Goal: Task Accomplishment & Management: Use online tool/utility

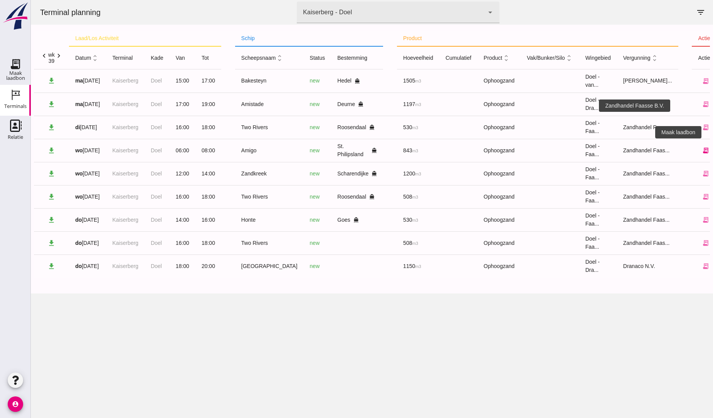
click at [702, 149] on icon "receipt_long" at bounding box center [705, 150] width 7 height 7
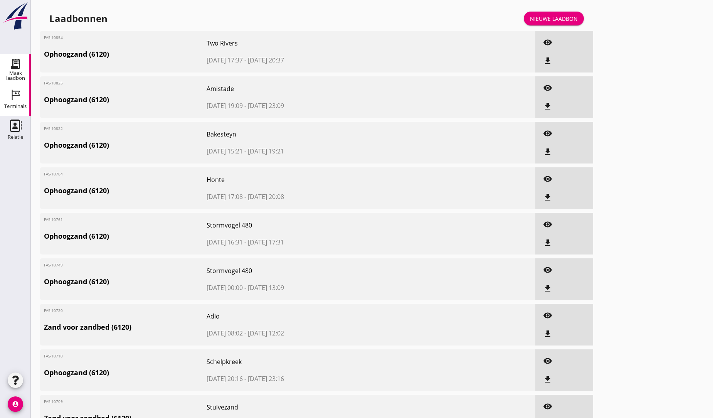
click at [14, 95] on use at bounding box center [16, 95] width 8 height 10
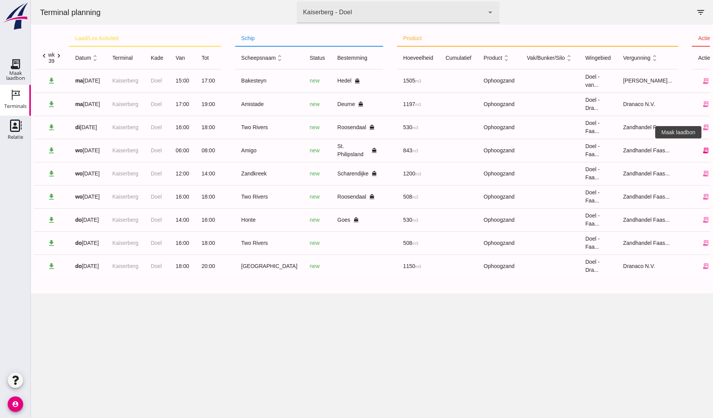
click at [702, 149] on icon "receipt_long" at bounding box center [705, 150] width 7 height 7
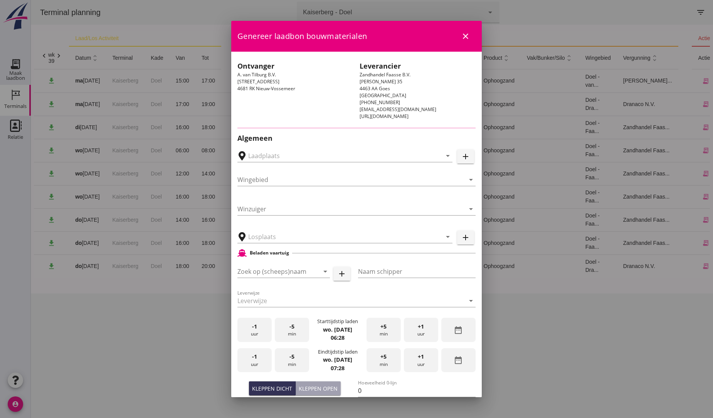
type input "A. van Tilburg, [GEOGRAPHIC_DATA]"
type input "Amigo"
type input "C.van Berchum"
type input "843"
type input "Ophoogzand (6120)"
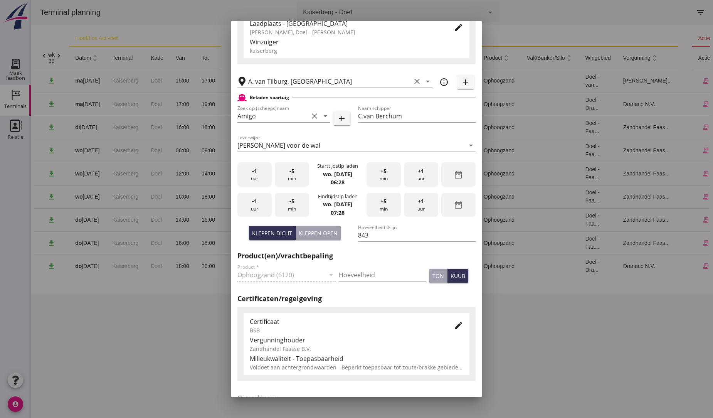
scroll to position [128, 0]
click at [420, 200] on div "+1 uur" at bounding box center [421, 204] width 34 height 24
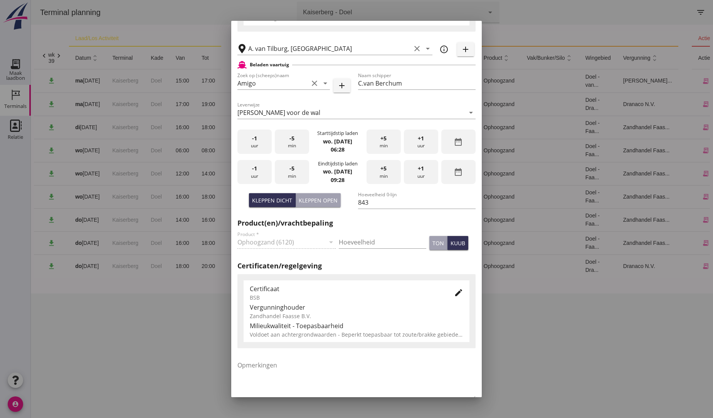
scroll to position [171, 0]
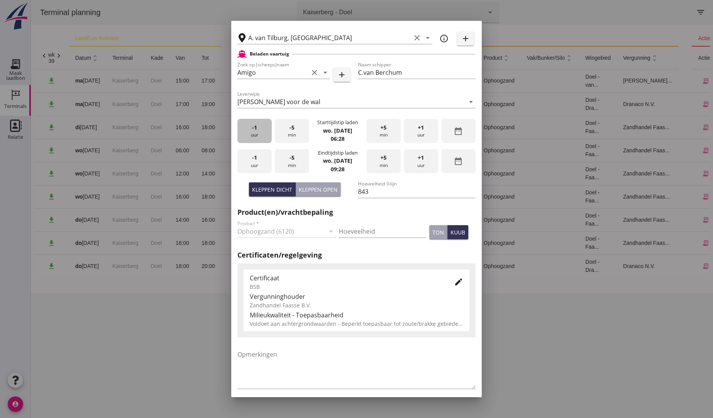
click at [260, 128] on div "-1 uur" at bounding box center [254, 131] width 34 height 24
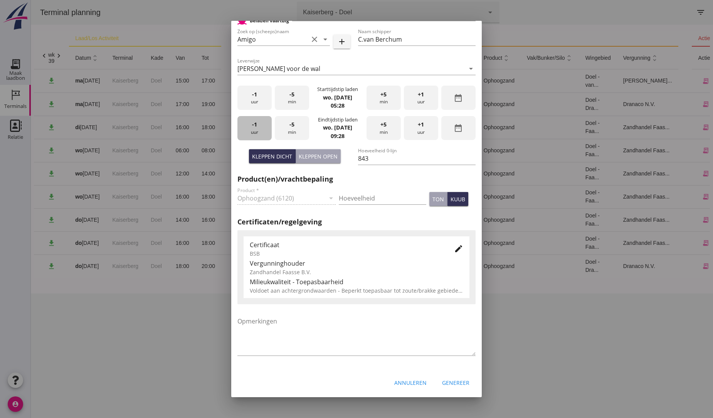
click at [250, 128] on div "-1 uur" at bounding box center [254, 128] width 34 height 24
click at [458, 383] on div "Genereer" at bounding box center [455, 382] width 27 height 8
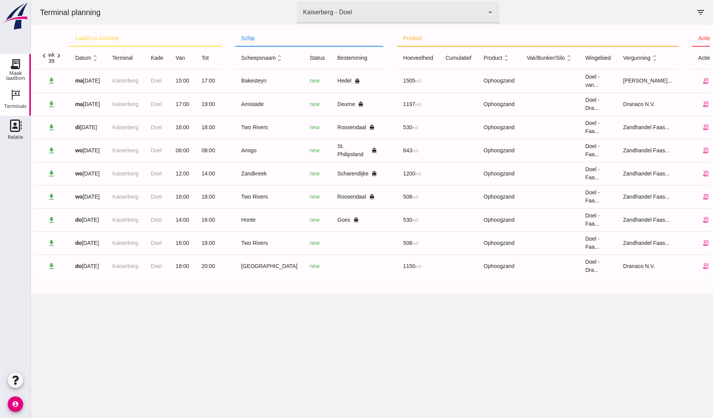
click at [12, 63] on icon "Maak laadbon" at bounding box center [15, 64] width 12 height 12
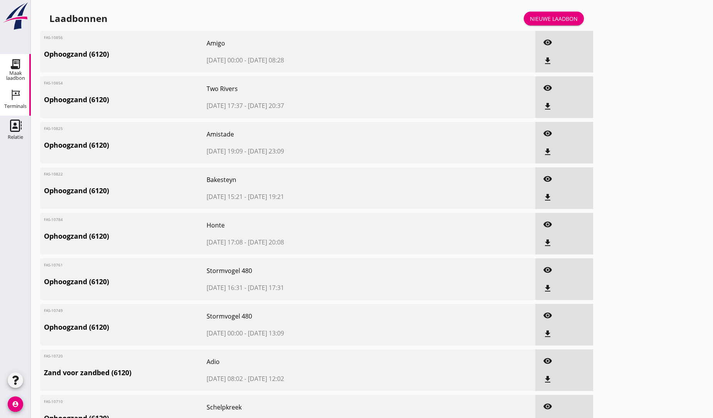
click at [17, 96] on icon "Terminals" at bounding box center [15, 95] width 12 height 12
